Goal: Check status: Check status

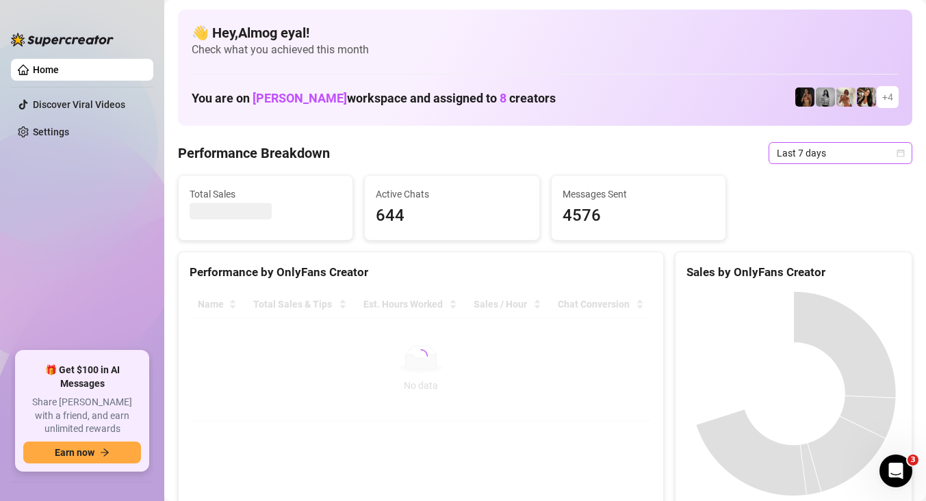
click at [867, 153] on span "Last 7 days" at bounding box center [839, 153] width 127 height 21
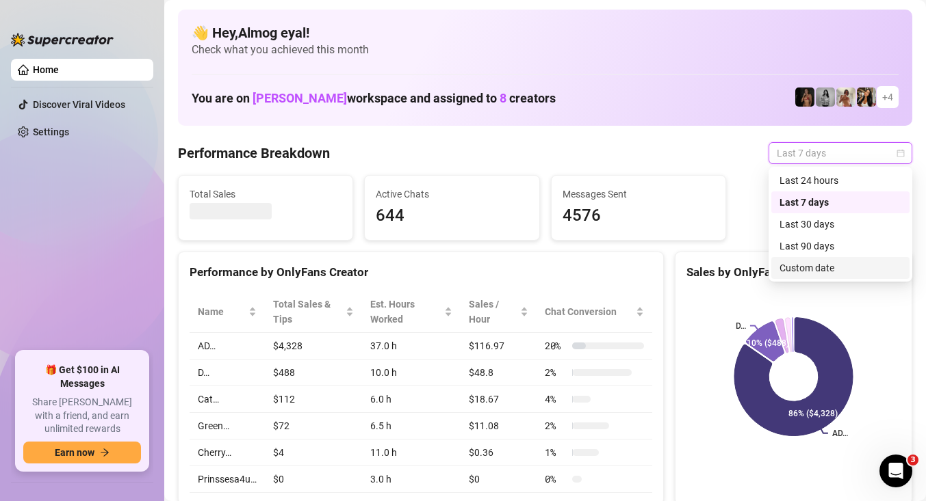
click at [828, 270] on div "Custom date" at bounding box center [840, 268] width 122 height 15
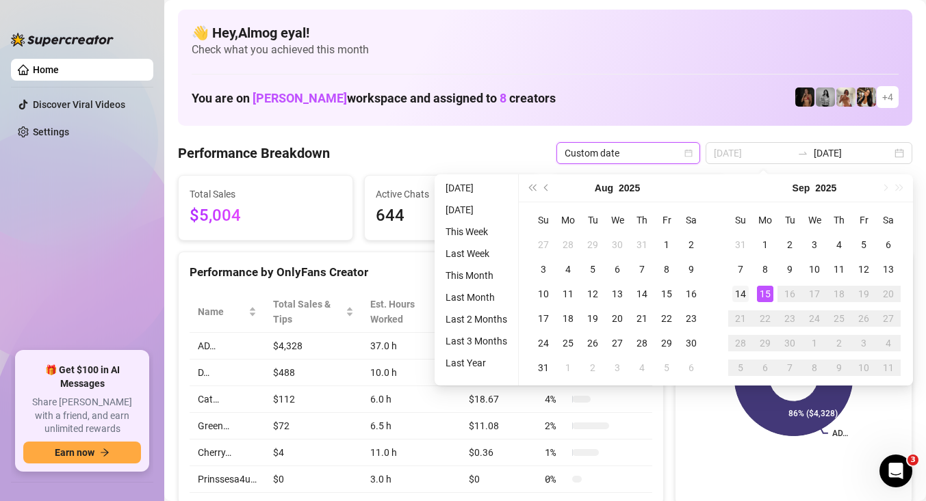
type input "[DATE]"
click at [746, 293] on div "14" at bounding box center [740, 294] width 16 height 16
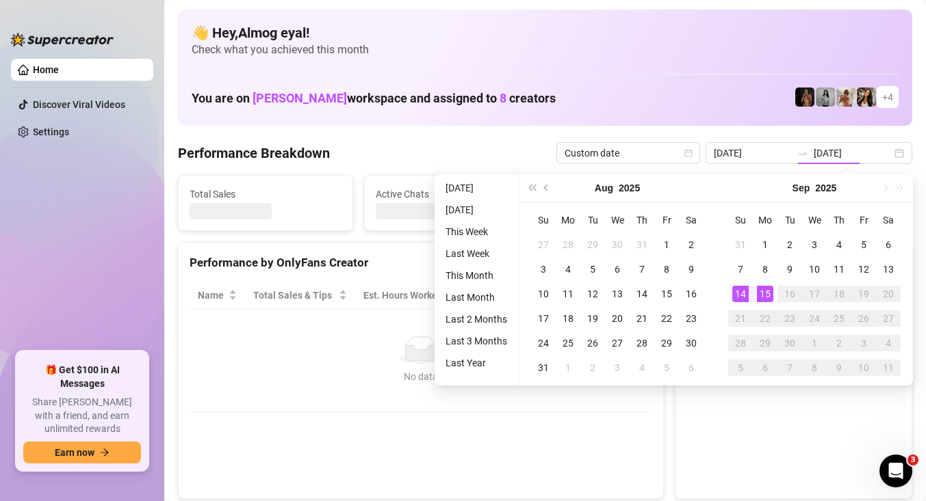
type input "[DATE]"
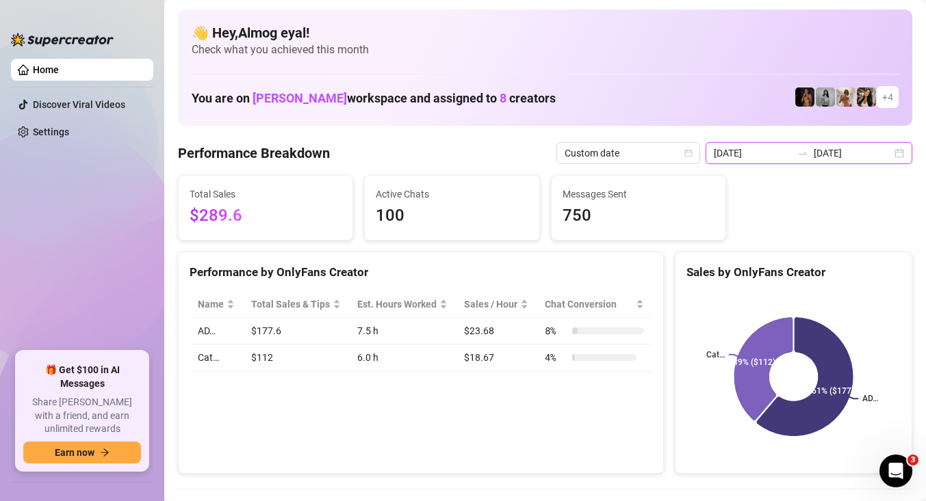
click at [850, 151] on input "[DATE]" at bounding box center [852, 153] width 78 height 15
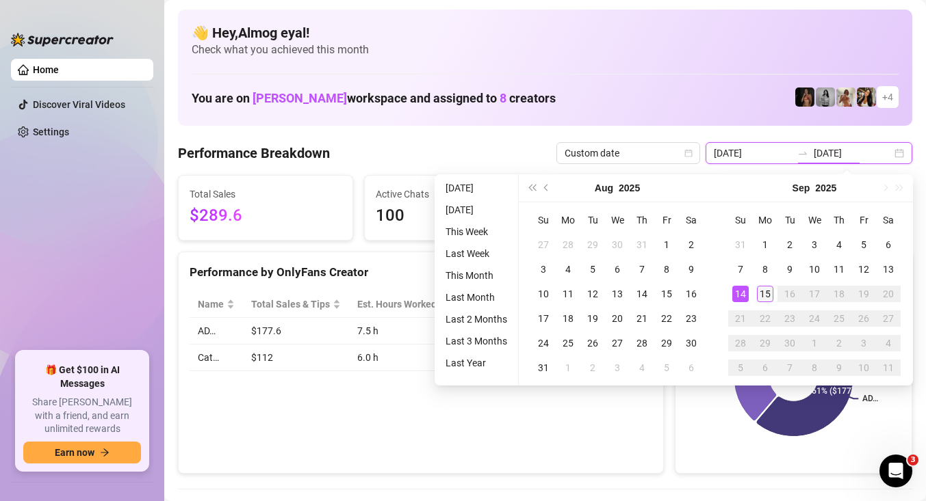
type input "[DATE]"
click at [767, 293] on div "15" at bounding box center [765, 294] width 16 height 16
click at [742, 295] on div "14" at bounding box center [740, 294] width 16 height 16
type input "[DATE]"
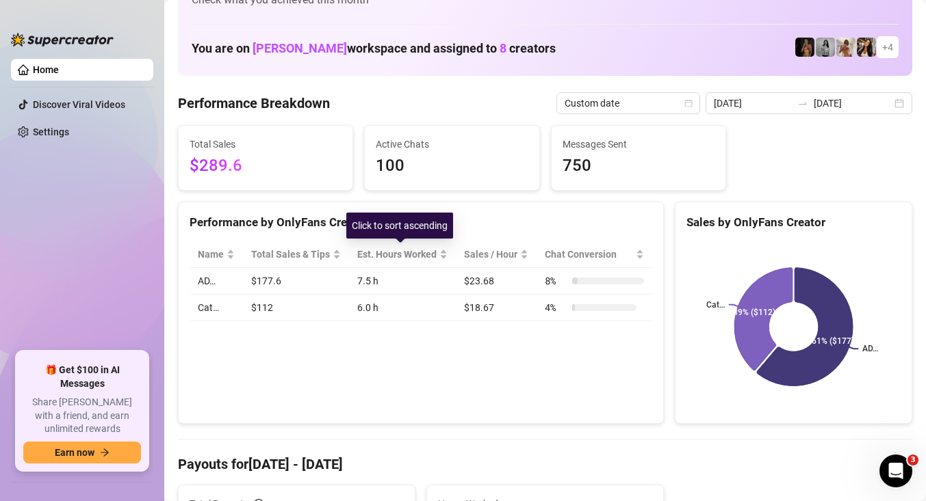
scroll to position [19, 0]
